Goal: Information Seeking & Learning: Understand process/instructions

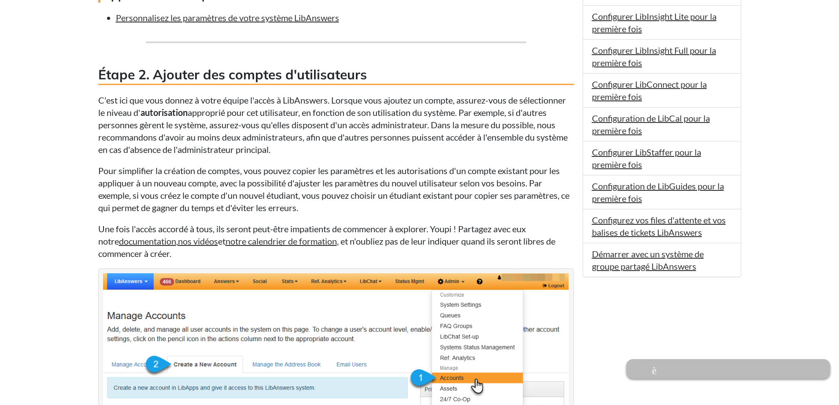
scroll to position [704, 0]
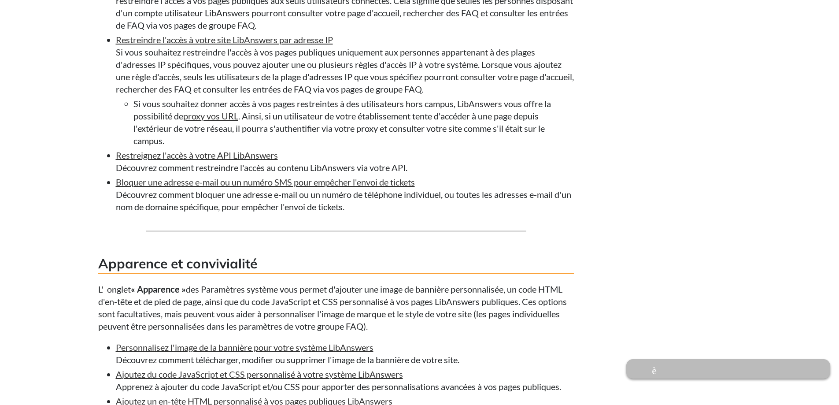
scroll to position [1057, 0]
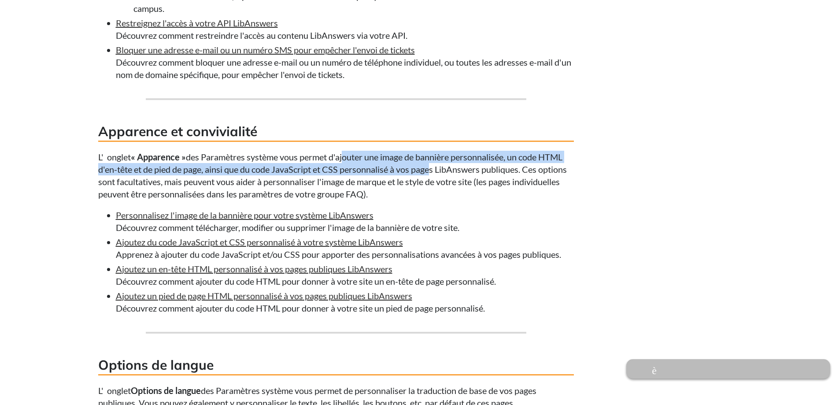
drag, startPoint x: 342, startPoint y: 170, endPoint x: 422, endPoint y: 182, distance: 80.7
click at [422, 182] on font "des Paramètres système vous permet d'ajouter une image de bannière personnalisé…" at bounding box center [332, 175] width 468 height 48
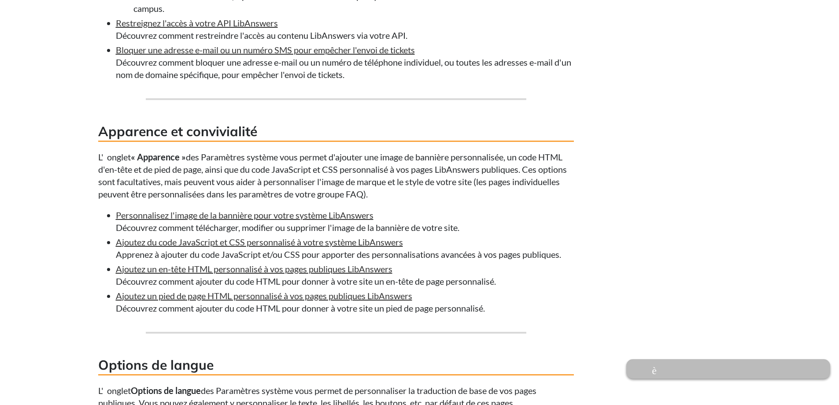
click at [427, 219] on div "Que vous soyez un nouvel administrateur LibAnswers ou que vous ayez simplement …" at bounding box center [336, 155] width 476 height 1945
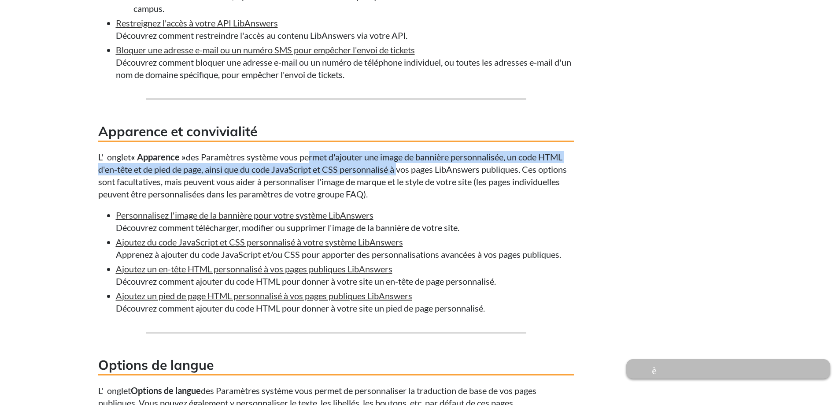
drag, startPoint x: 305, startPoint y: 169, endPoint x: 393, endPoint y: 181, distance: 88.5
click at [393, 181] on font "des Paramètres système vous permet d'ajouter une image de bannière personnalisé…" at bounding box center [332, 175] width 468 height 48
copy font "permet d'ajouter une image de bannière personnalisée, un code HTML d'en-tête et…"
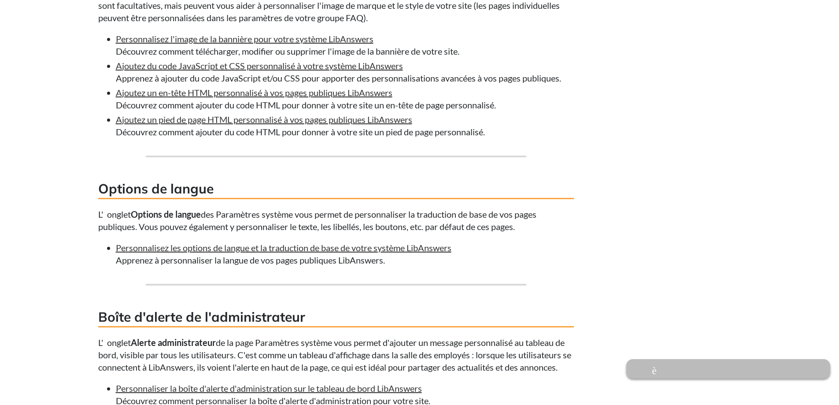
scroll to position [1365, 0]
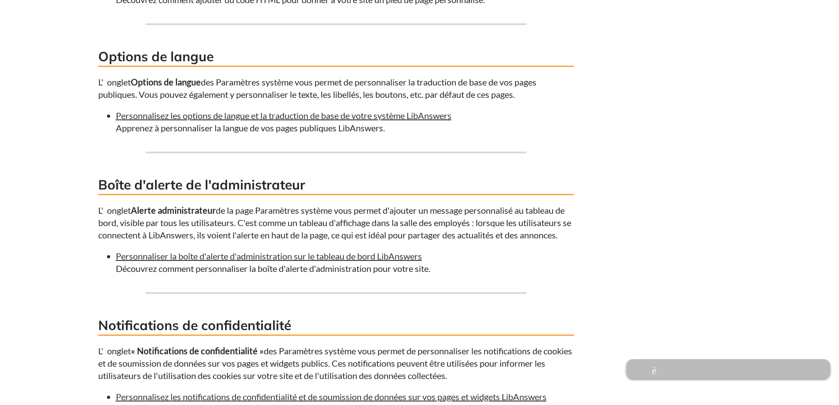
drag, startPoint x: 362, startPoint y: 225, endPoint x: 421, endPoint y: 259, distance: 68.7
click at [421, 241] on p "L' onglet Alerte administrateur de la page Paramètres système vous permet d'ajo…" at bounding box center [336, 222] width 476 height 37
copy font "permet d'ajouter un message personnalisé au tableau de bord, visible par tous l…"
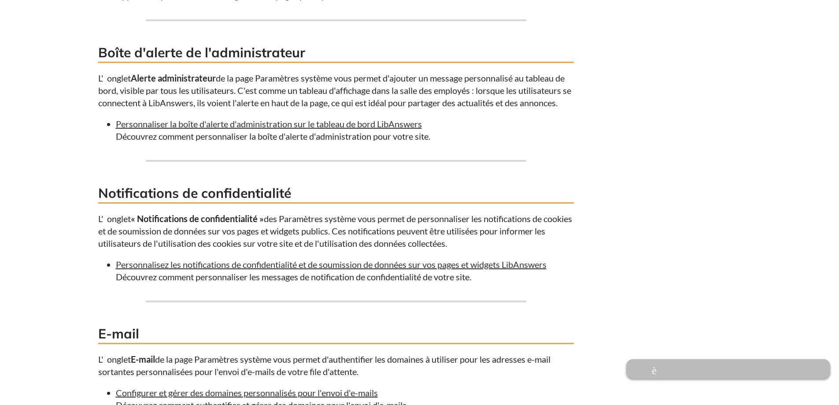
scroll to position [1541, 0]
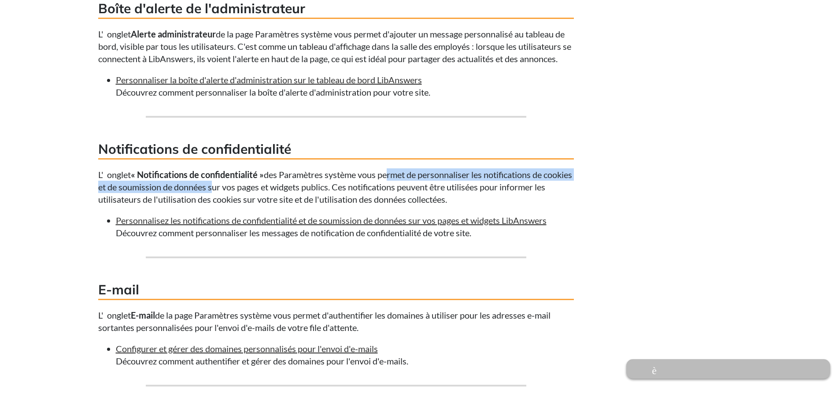
drag, startPoint x: 386, startPoint y: 201, endPoint x: 237, endPoint y: 209, distance: 149.0
click at [237, 204] on font "des Paramètres système vous permet de personnaliser les notifications de cookie…" at bounding box center [335, 186] width 474 height 35
copy font "permet de personnaliser les notifications de cookies et de soumission de données"
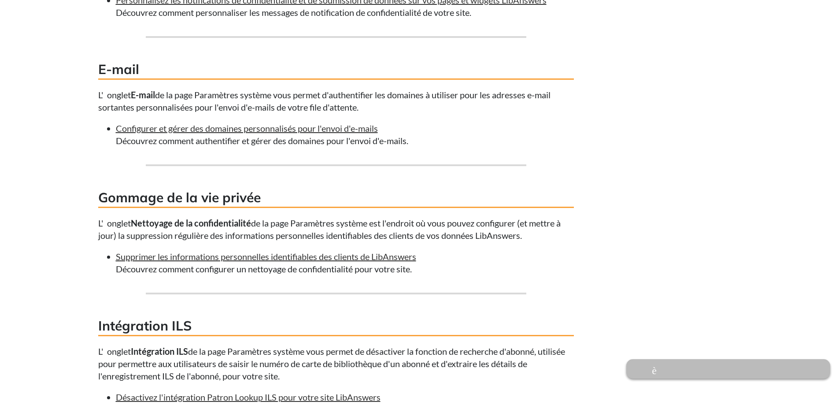
scroll to position [1673, 0]
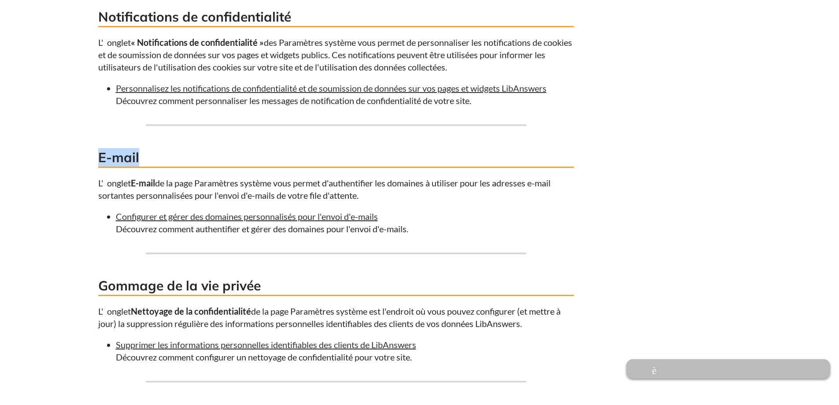
drag, startPoint x: 143, startPoint y: 183, endPoint x: 97, endPoint y: 177, distance: 45.8
copy font "E-mail"
drag, startPoint x: 300, startPoint y: 208, endPoint x: 361, endPoint y: 217, distance: 61.9
click at [361, 200] on font "de la page Paramètres système vous permet d'authentifier les domaines à utilise…" at bounding box center [324, 188] width 452 height 23
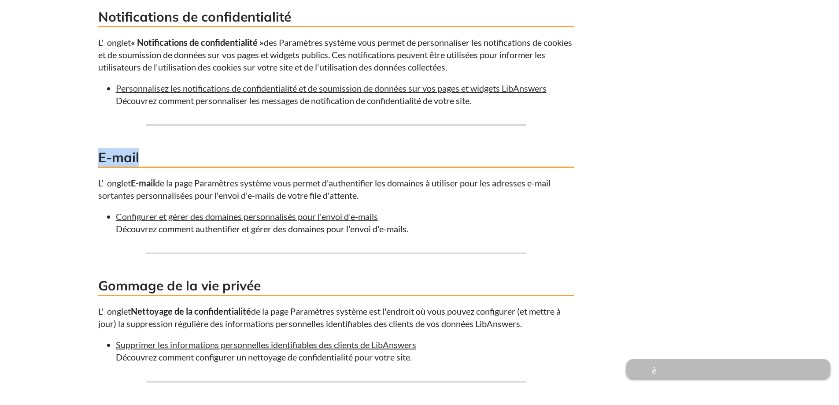
copy font "permet d'authentifier les domaines à utiliser pour les adresses e-mail sortante…"
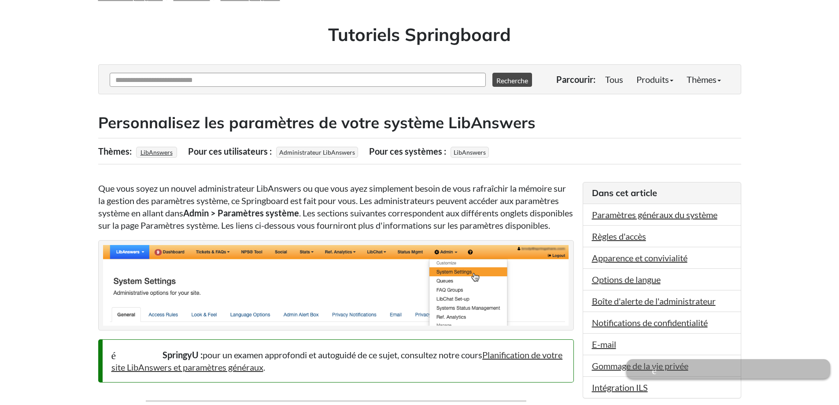
scroll to position [0, 0]
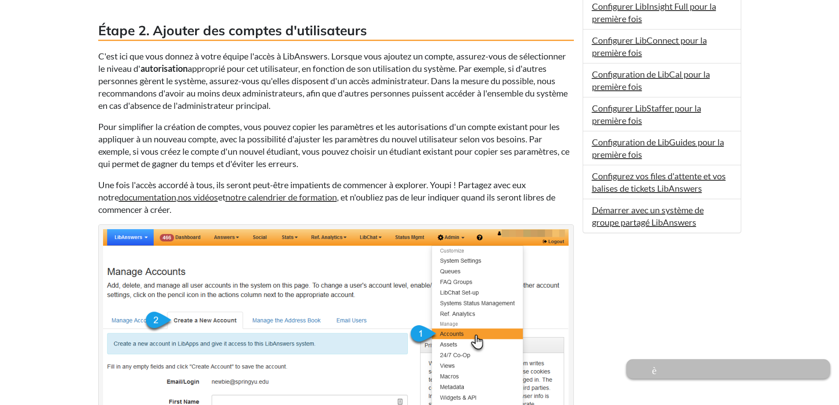
scroll to position [793, 0]
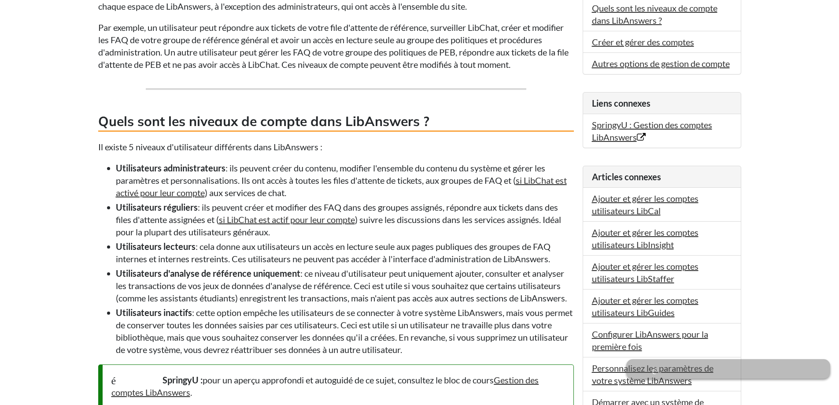
scroll to position [440, 0]
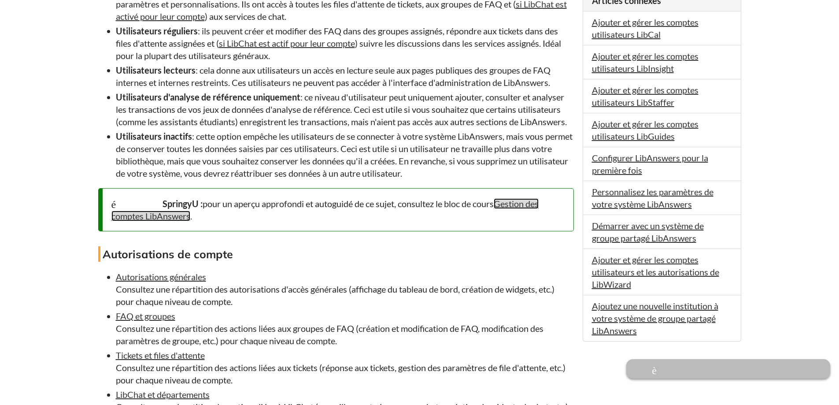
click at [115, 221] on font "Gestion des comptes LibAnswers" at bounding box center [325, 209] width 428 height 23
